Goal: Task Accomplishment & Management: Manage account settings

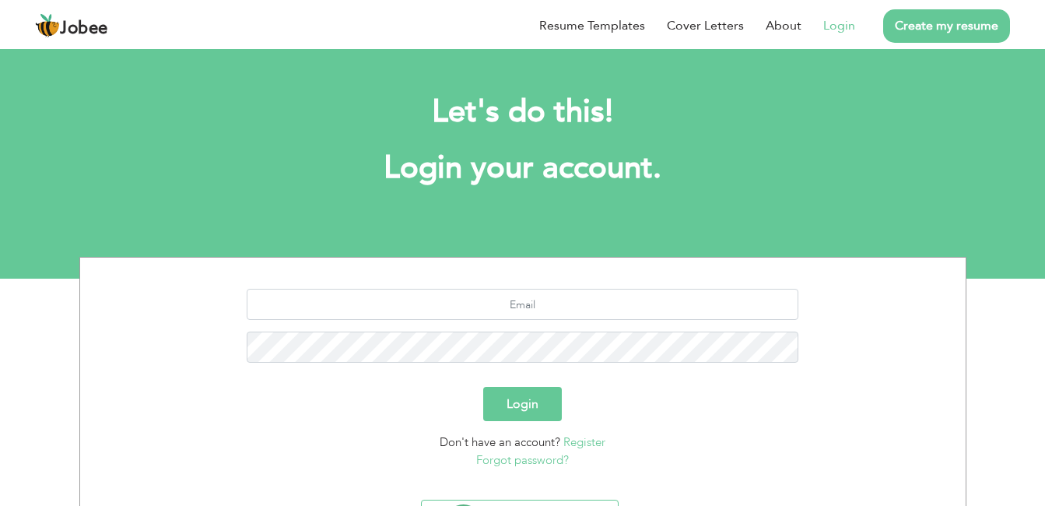
click at [838, 31] on link "Login" at bounding box center [839, 25] width 32 height 19
click at [580, 314] on input "text" at bounding box center [523, 304] width 552 height 31
type input "[EMAIL_ADDRESS][DOMAIN_NAME]"
click at [483, 387] on button "Login" at bounding box center [522, 404] width 79 height 34
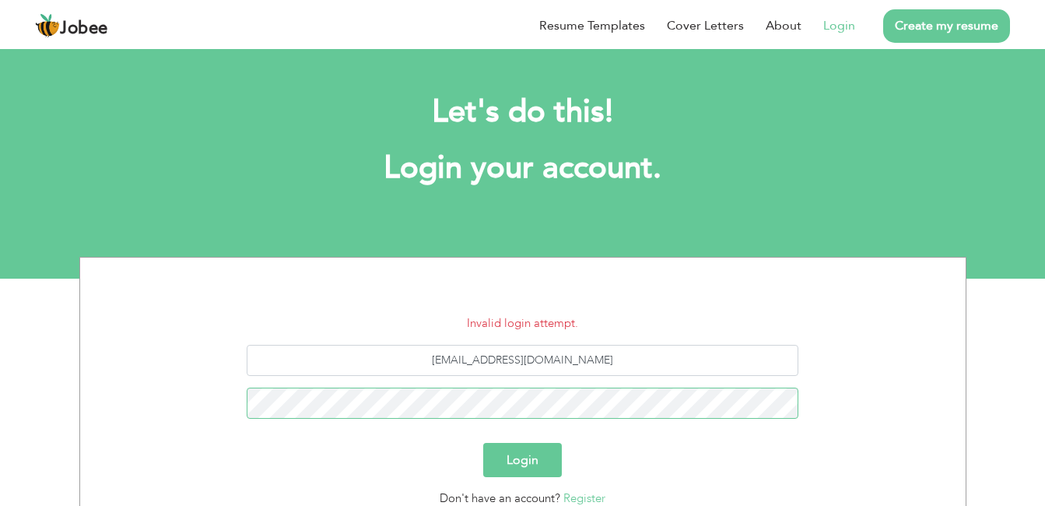
click at [483, 443] on button "Login" at bounding box center [522, 460] width 79 height 34
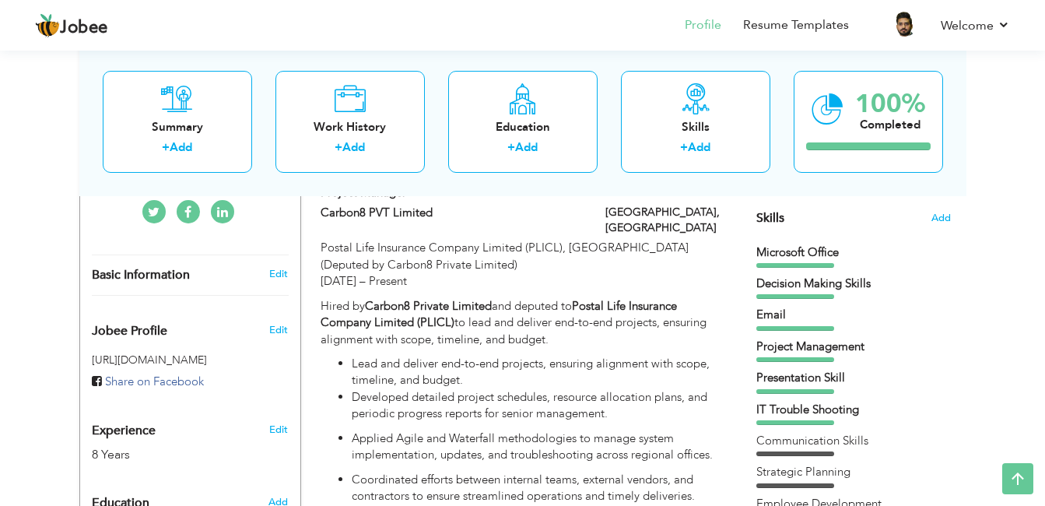
scroll to position [233, 0]
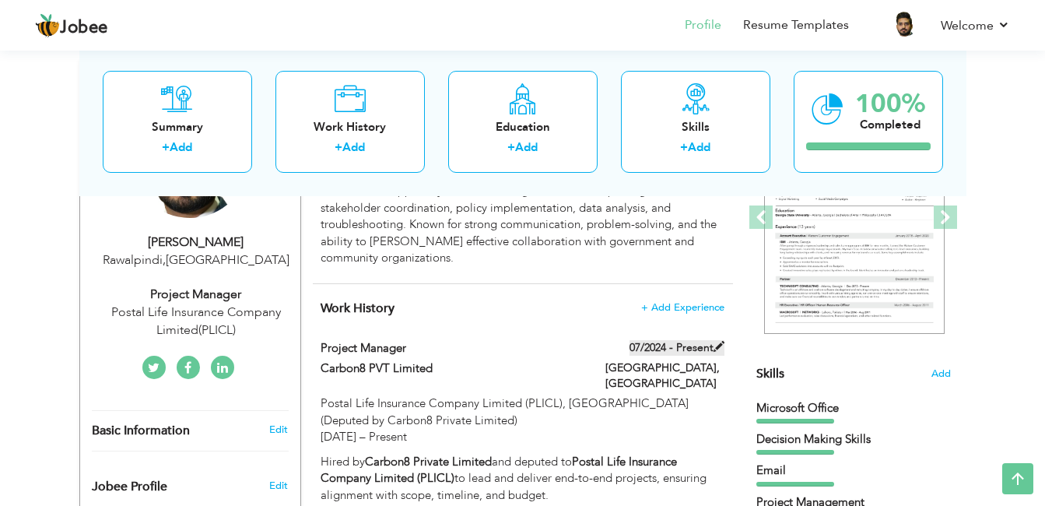
click at [719, 341] on span at bounding box center [719, 346] width 11 height 11
type input "Project Manager"
type input "Carbon8 PVT Limited"
type input "07/2024"
type input "Pakistan"
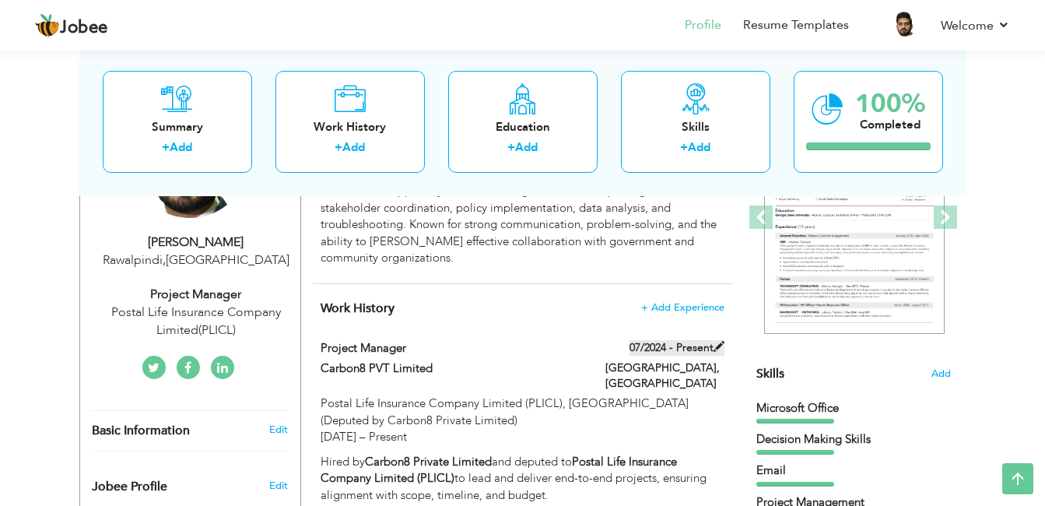
type input "Islamabad"
checkbox input "true"
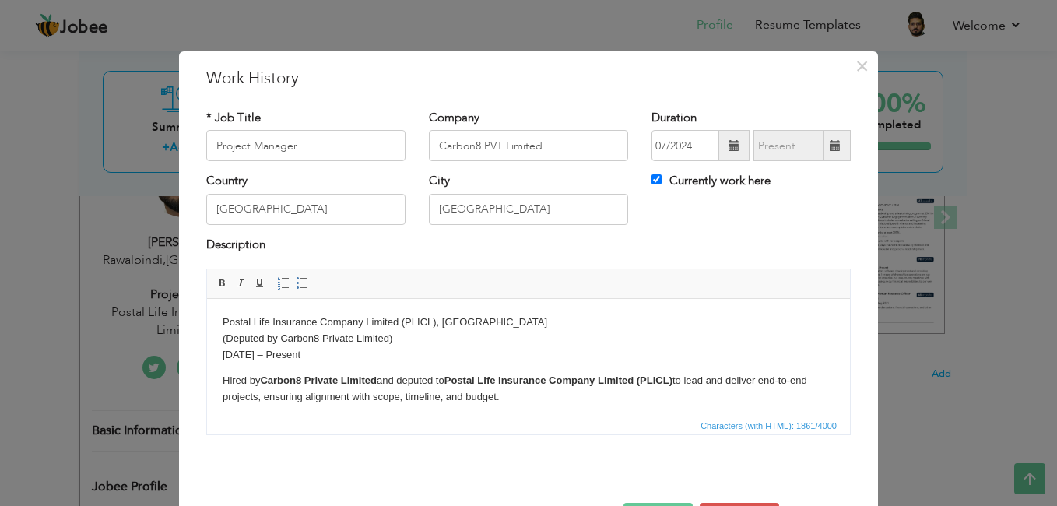
click at [733, 152] on span at bounding box center [733, 145] width 31 height 31
click at [857, 178] on div "× Work History * Job Title Project Manager Company Carbon8 PVT Limited Duration…" at bounding box center [528, 306] width 699 height 510
click at [858, 63] on span "×" at bounding box center [861, 66] width 13 height 28
